Goal: Task Accomplishment & Management: Manage account settings

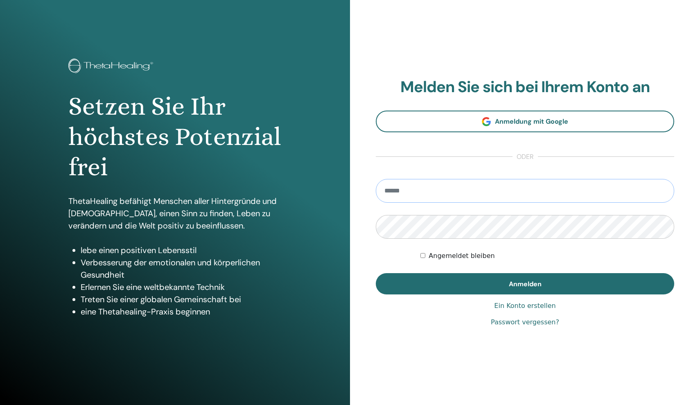
type input "**********"
click at [525, 283] on button "Anmelden" at bounding box center [525, 283] width 298 height 21
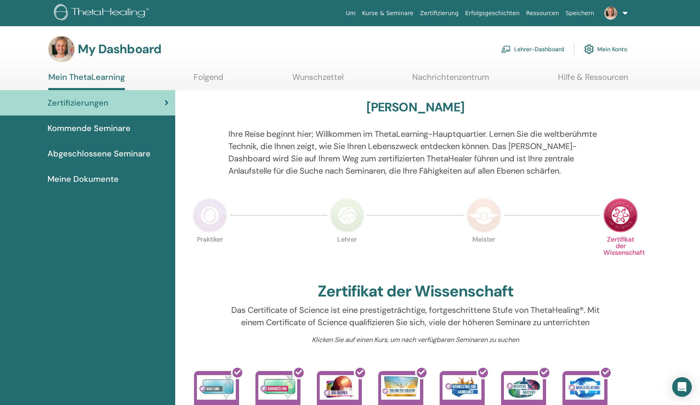
click at [526, 45] on link "Lehrer-Dashboard" at bounding box center [532, 49] width 63 height 18
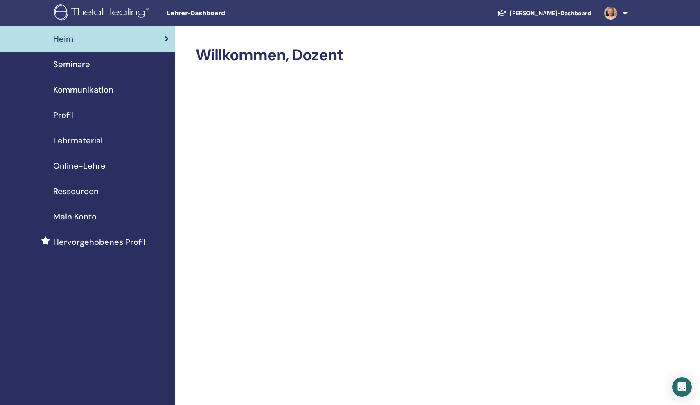
click at [78, 69] on span "Seminare" at bounding box center [71, 64] width 37 height 12
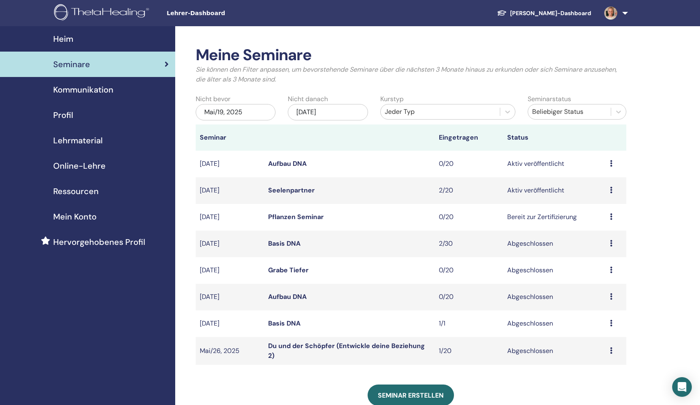
click at [612, 190] on div "Vorschau Bearbeiten Teilnehmer Absagen" at bounding box center [616, 190] width 12 height 10
click at [308, 189] on link "Seelenpartner" at bounding box center [291, 190] width 47 height 9
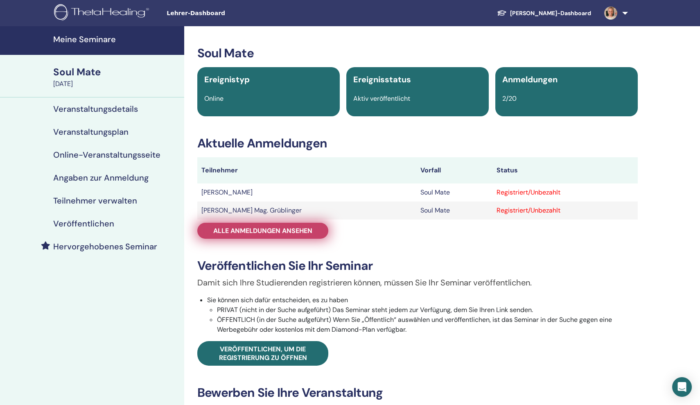
click at [271, 229] on span "Alle Anmeldungen ansehen" at bounding box center [262, 230] width 99 height 9
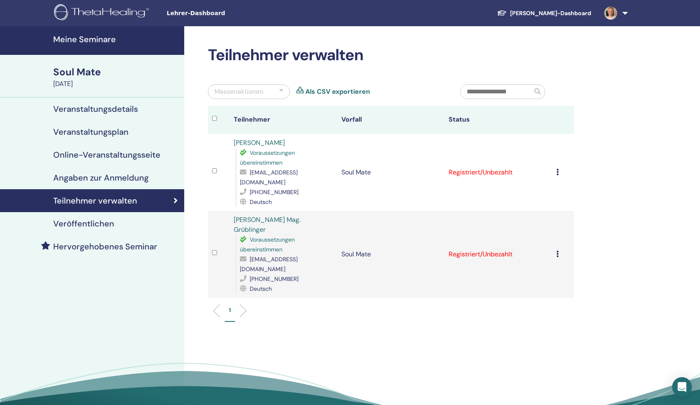
click at [555, 167] on td "Registrierung stornieren Keine automatische Zertifizierung durchführen Als beza…" at bounding box center [563, 172] width 22 height 77
click at [558, 169] on icon at bounding box center [557, 172] width 2 height 7
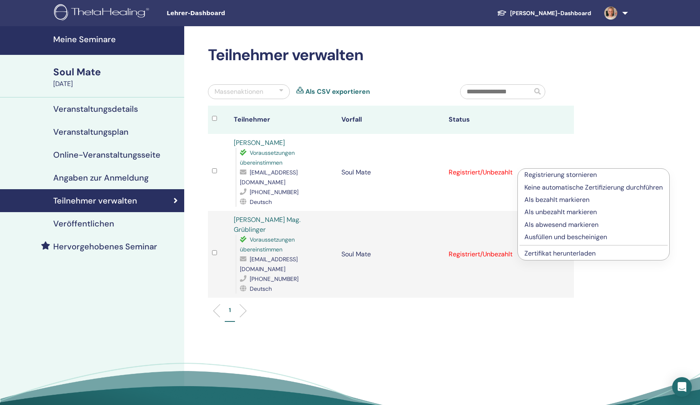
click at [574, 197] on p "Als bezahlt markieren" at bounding box center [593, 200] width 138 height 10
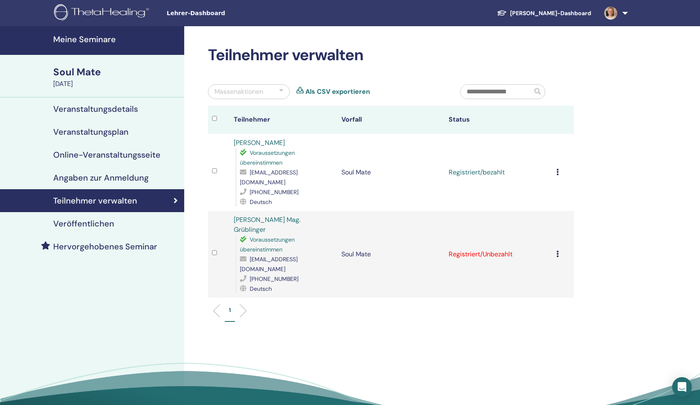
click at [557, 250] on icon at bounding box center [557, 253] width 2 height 7
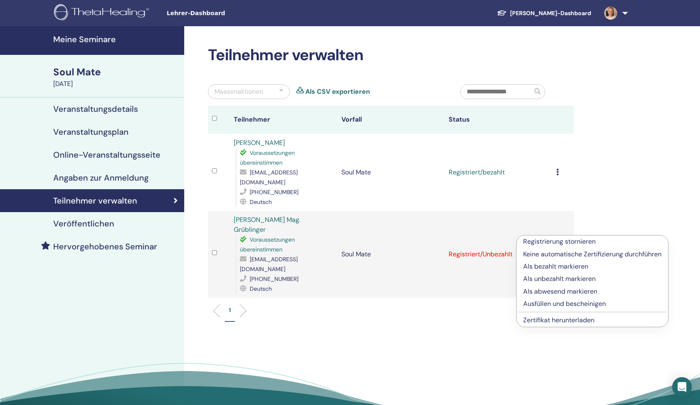
click at [562, 268] on p "Als bezahlt markieren" at bounding box center [592, 267] width 138 height 10
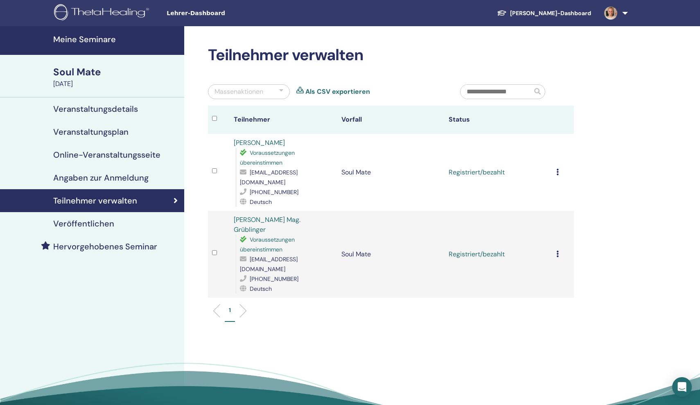
click at [559, 167] on div "Registrierung stornieren Keine automatische Zertifizierung durchführen Als beza…" at bounding box center [563, 172] width 14 height 10
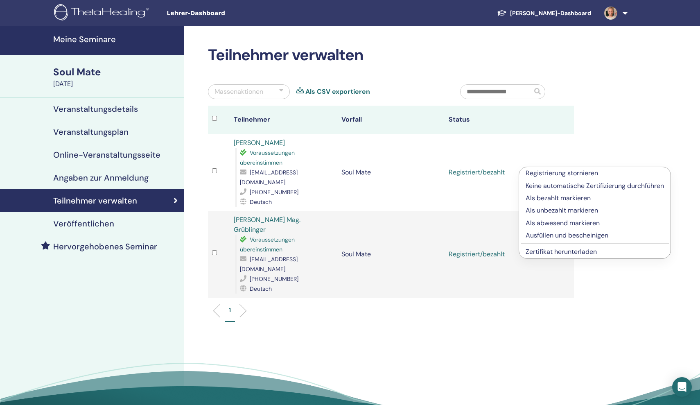
click at [576, 236] on p "Ausfüllen und bescheinigen" at bounding box center [595, 235] width 138 height 10
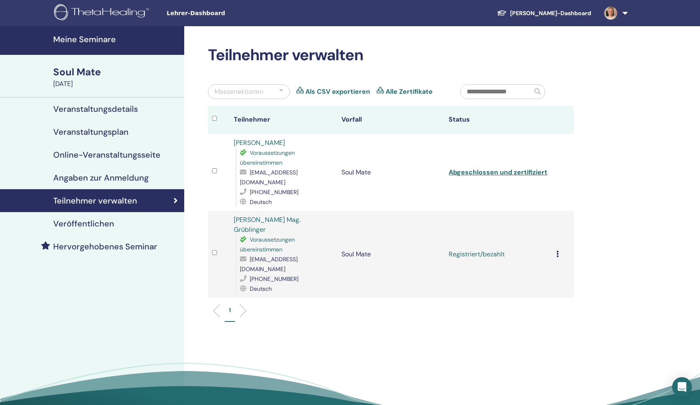
click at [558, 250] on icon at bounding box center [557, 253] width 2 height 7
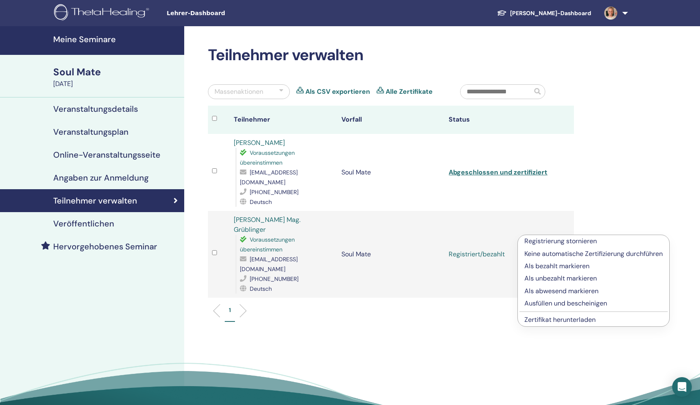
click at [571, 301] on p "Ausfüllen und bescheinigen" at bounding box center [593, 303] width 138 height 10
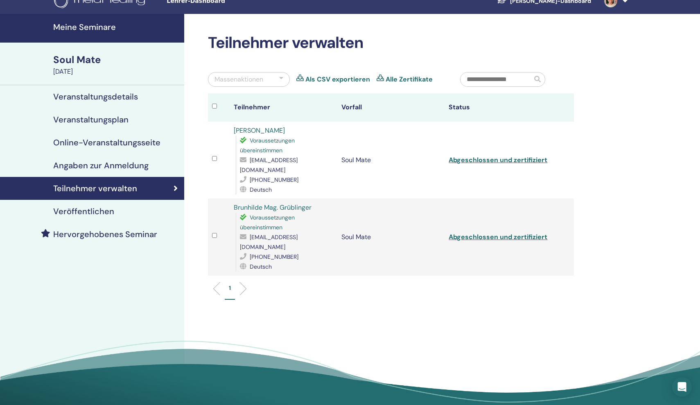
scroll to position [19, 0]
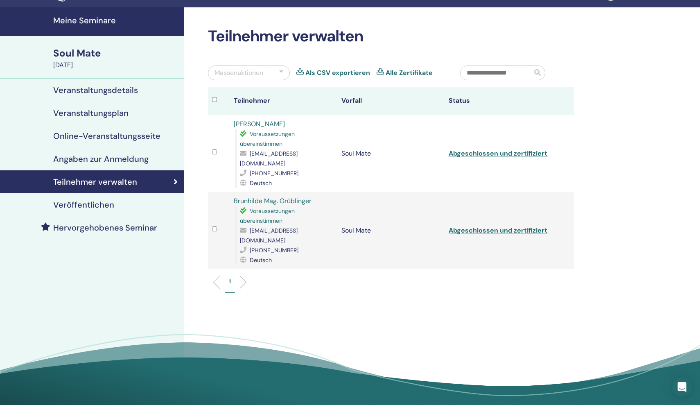
click at [390, 73] on link "Alle Zertifikate" at bounding box center [409, 73] width 47 height 10
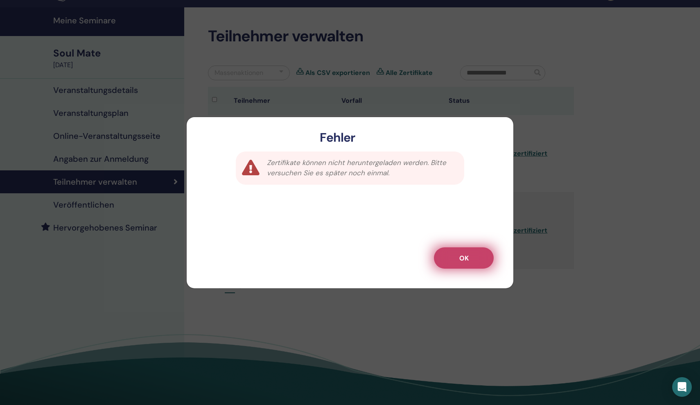
click at [457, 263] on button "OK" at bounding box center [464, 257] width 60 height 21
